Goal: Find specific page/section: Find specific page/section

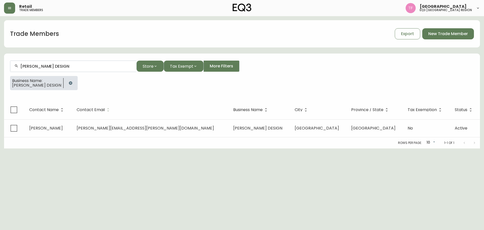
drag, startPoint x: 88, startPoint y: 82, endPoint x: 133, endPoint y: 93, distance: 46.8
click at [76, 82] on button "button" at bounding box center [71, 83] width 10 height 10
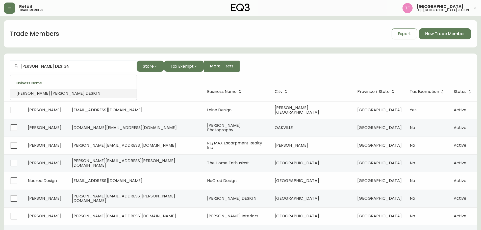
click at [82, 66] on input "[PERSON_NAME] DESIGN" at bounding box center [76, 66] width 112 height 5
paste input "[PERSON_NAME] l'Heureux"
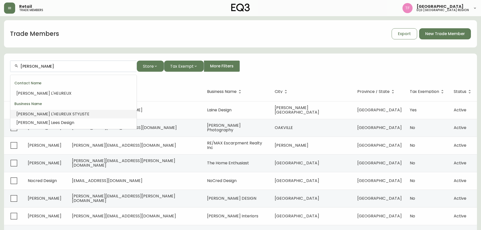
click at [65, 112] on span "'HEUREUX STYLISTE" at bounding box center [71, 114] width 37 height 6
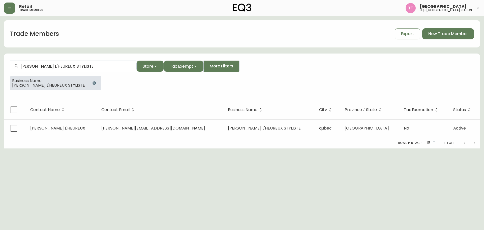
click at [72, 67] on input "[PERSON_NAME] L'HEUREUX STYLISTE" at bounding box center [76, 66] width 112 height 5
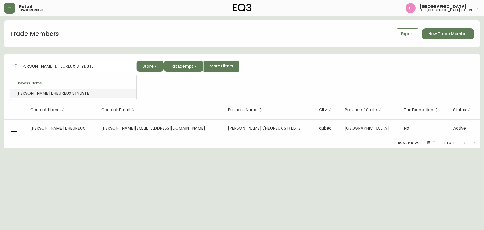
click at [72, 67] on input "[PERSON_NAME] L'HEUREUX STYLISTE" at bounding box center [76, 66] width 112 height 5
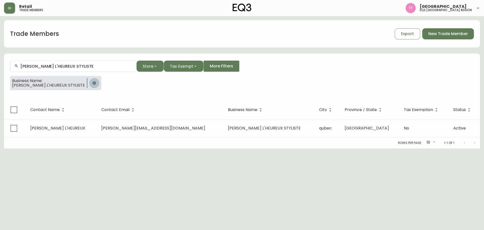
click at [89, 87] on button "button" at bounding box center [94, 83] width 10 height 10
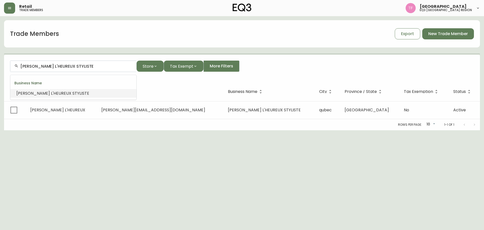
click at [93, 66] on input "[PERSON_NAME] L'HEUREUX STYLISTE" at bounding box center [76, 66] width 112 height 5
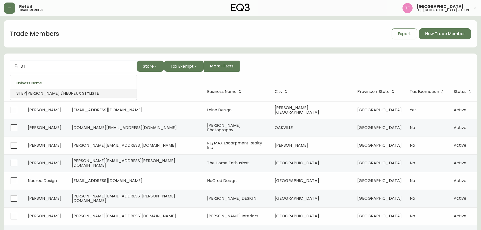
type input "S"
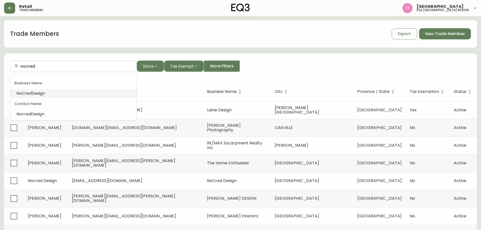
click at [44, 92] on span "Design" at bounding box center [38, 93] width 13 height 6
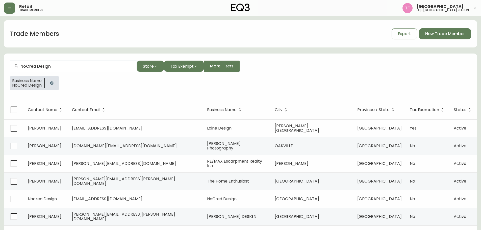
click at [46, 68] on input "NoCred Design" at bounding box center [76, 66] width 112 height 5
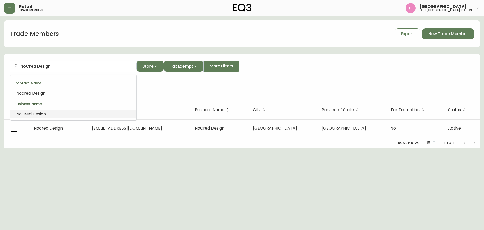
click at [46, 68] on input "NoCred Design" at bounding box center [76, 66] width 112 height 5
type input "NoCred Design"
